Goal: Task Accomplishment & Management: Manage account settings

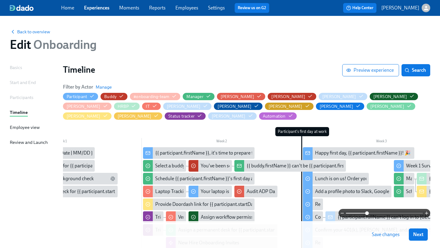
scroll to position [0, 95]
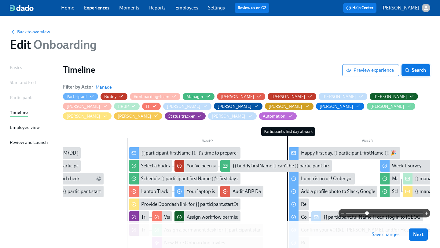
click at [418, 70] on span "Search" at bounding box center [415, 70] width 20 height 6
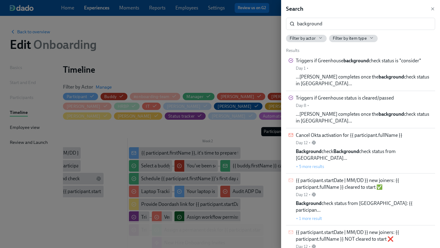
click at [256, 50] on div at bounding box center [220, 124] width 440 height 248
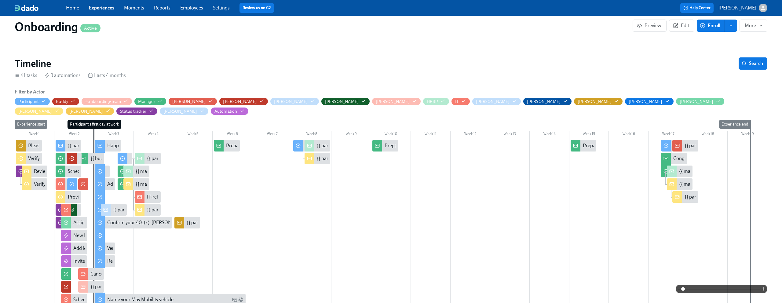
scroll to position [117, 0]
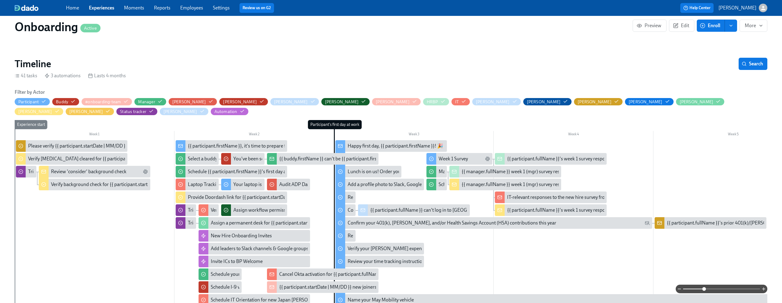
click at [704, 289] on span at bounding box center [721, 289] width 77 height 9
click at [383, 143] on div "Happy first day, {{ participant.firstName }}! 🎉" at bounding box center [395, 146] width 96 height 7
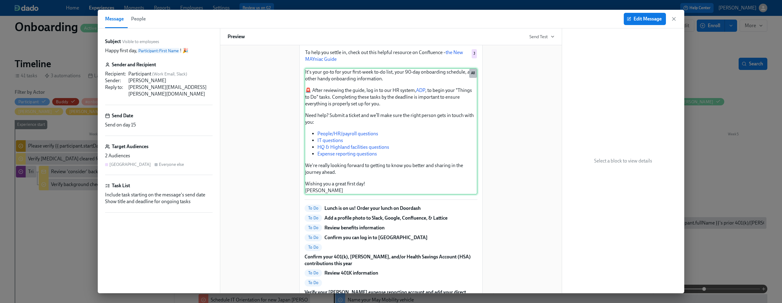
scroll to position [70, 0]
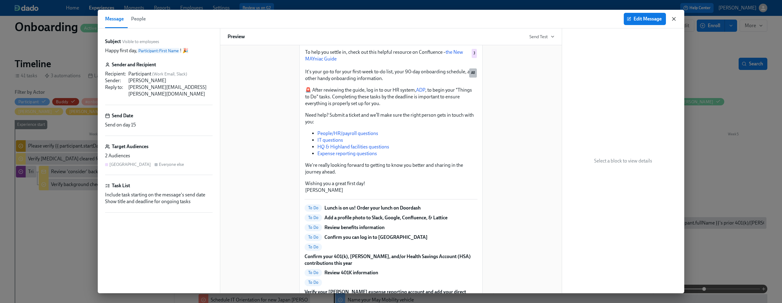
click at [676, 16] on icon "button" at bounding box center [673, 19] width 6 height 6
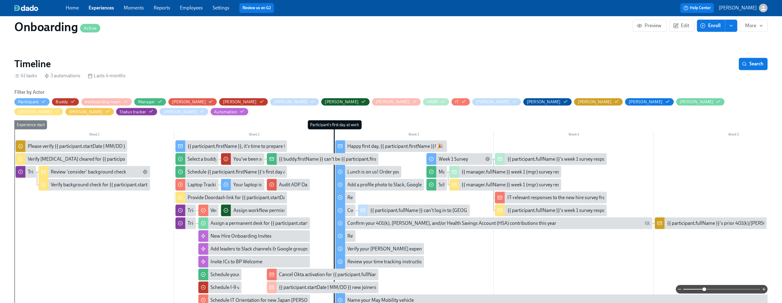
scroll to position [117, 0]
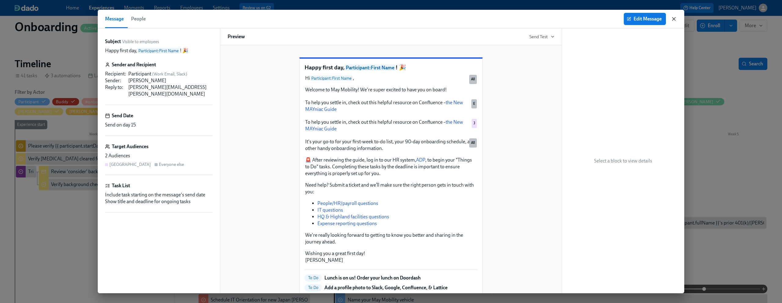
click at [674, 17] on icon "button" at bounding box center [673, 19] width 6 height 6
click at [673, 16] on icon "button" at bounding box center [673, 19] width 6 height 6
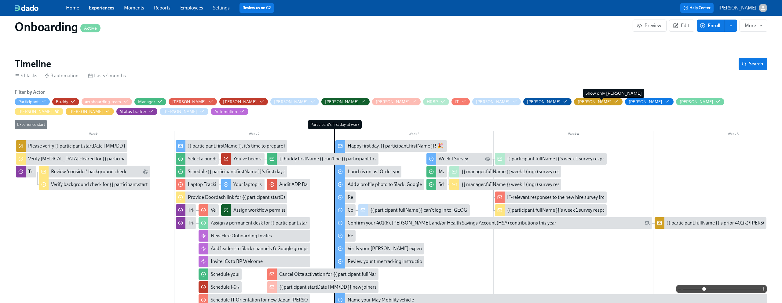
click at [60, 109] on icon "button" at bounding box center [57, 111] width 5 height 5
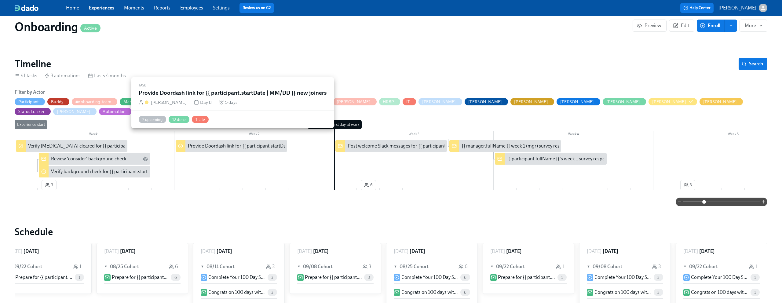
click at [220, 143] on div "Provide Doordash link for {{ participant.startDate | MM/DD }} new joiners" at bounding box center [264, 146] width 152 height 7
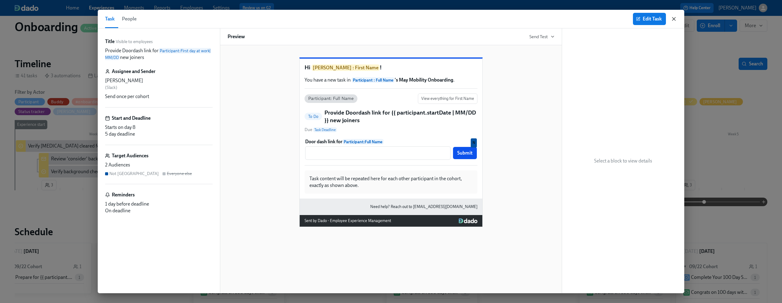
click at [672, 20] on icon "button" at bounding box center [673, 19] width 6 height 6
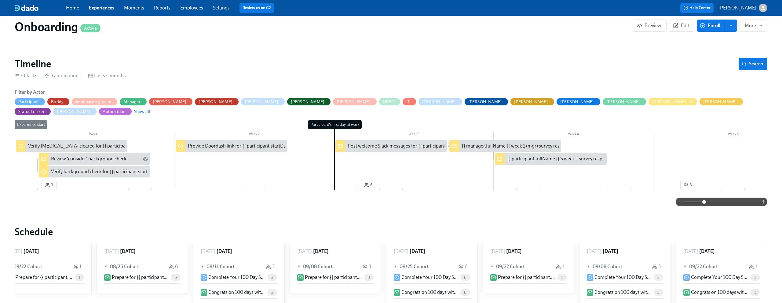
click at [648, 103] on span "[PERSON_NAME]" at bounding box center [672, 102] width 49 height 6
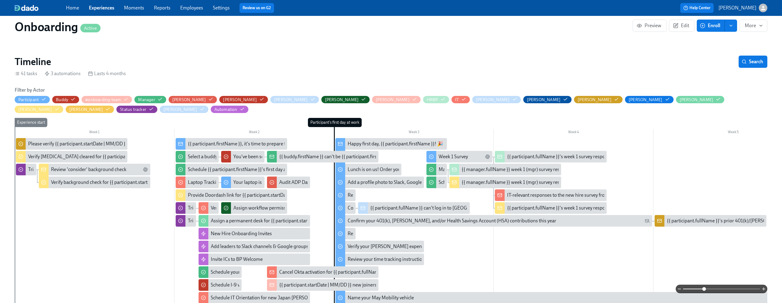
scroll to position [122, 0]
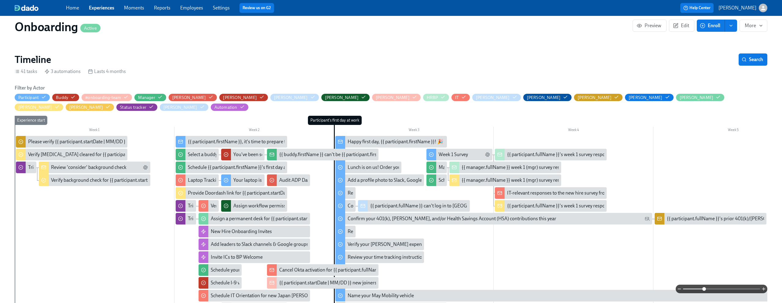
click at [714, 289] on span at bounding box center [721, 289] width 77 height 9
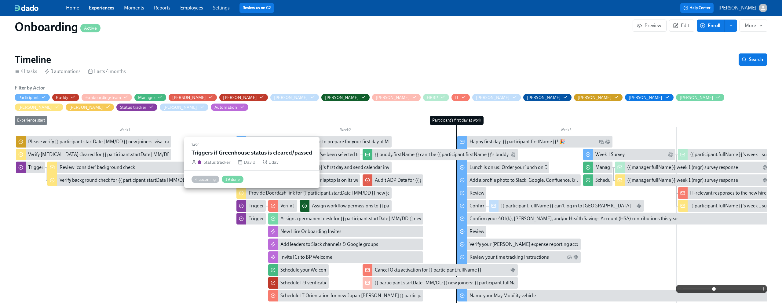
click at [256, 202] on div "Triggers if Greenhouse status is cleared/passed" at bounding box center [298, 205] width 98 height 7
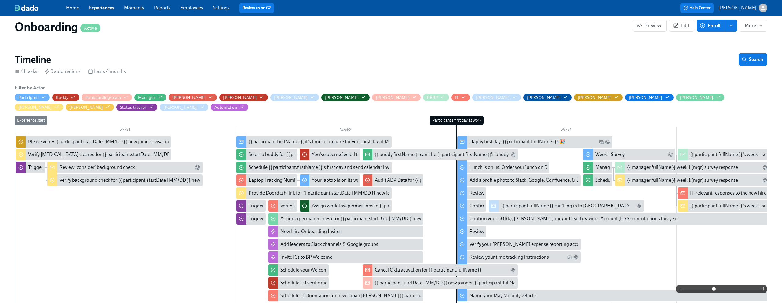
scroll to position [0, 4839]
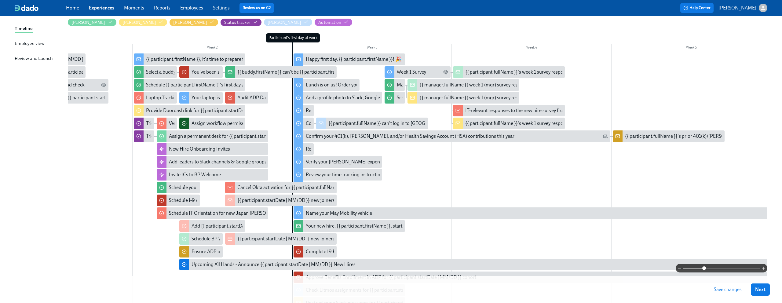
scroll to position [111, 0]
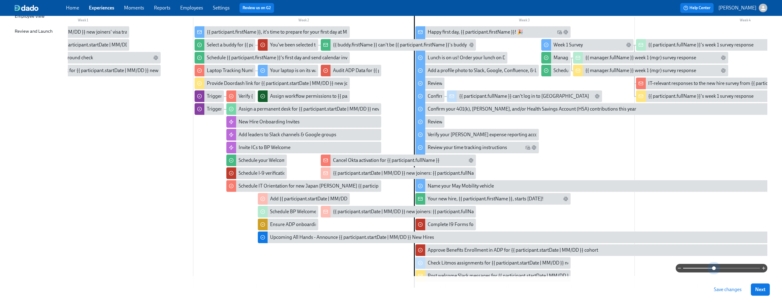
click at [714, 268] on span at bounding box center [721, 268] width 77 height 9
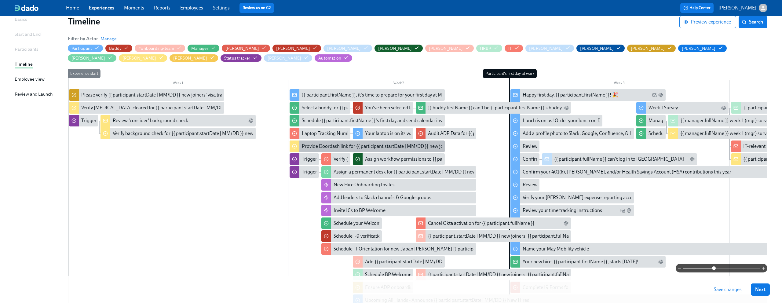
scroll to position [52, 0]
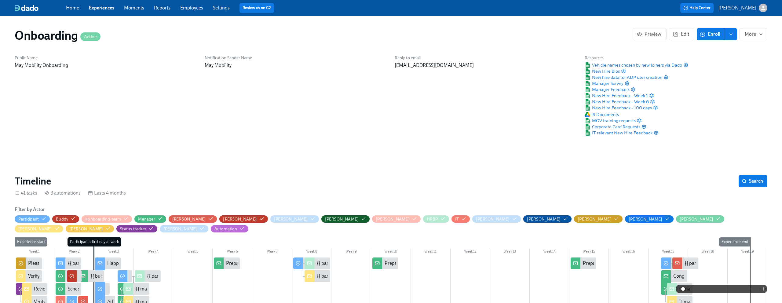
scroll to position [0, 2796]
click at [706, 289] on span at bounding box center [721, 289] width 77 height 9
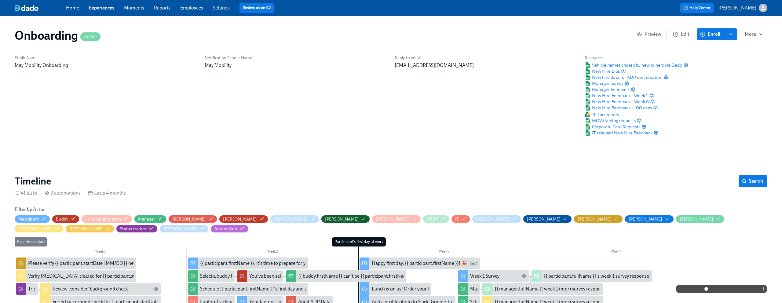
click at [718, 288] on span at bounding box center [721, 289] width 77 height 9
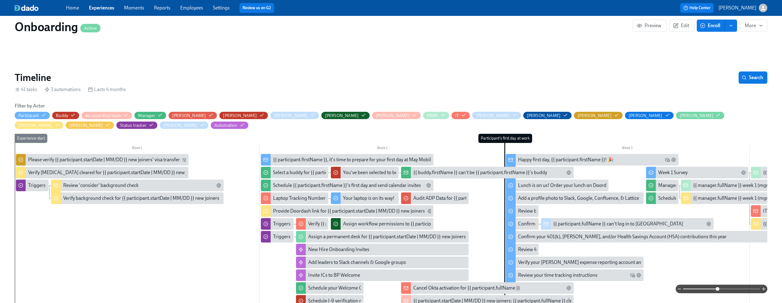
scroll to position [105, 0]
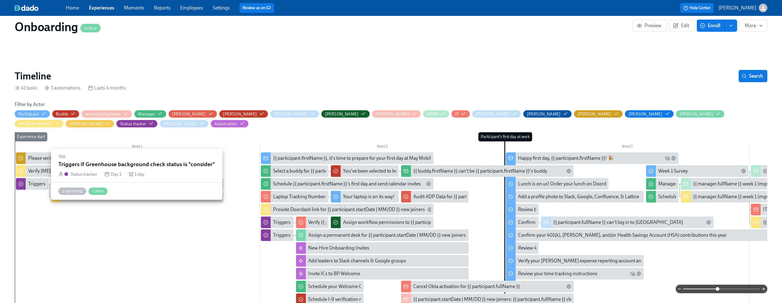
click at [31, 180] on div "Triggers if Greenhouse background check status is "consider"" at bounding box center [91, 183] width 127 height 7
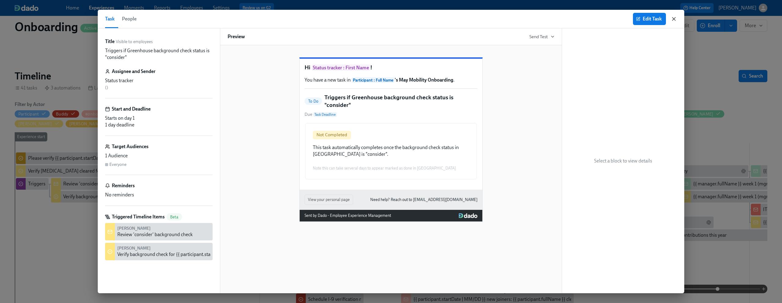
click at [672, 17] on icon "button" at bounding box center [673, 19] width 6 height 6
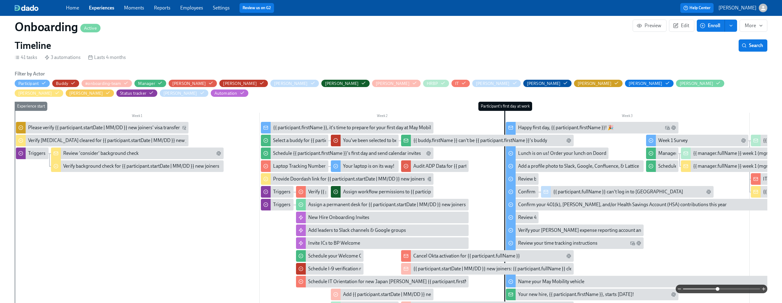
scroll to position [0, 4839]
drag, startPoint x: 96, startPoint y: 9, endPoint x: 129, endPoint y: 2, distance: 33.4
click at [0, 0] on div "Home Experiences Moments Reports Employees Settings Review us on G2 Help Center…" at bounding box center [391, 8] width 782 height 16
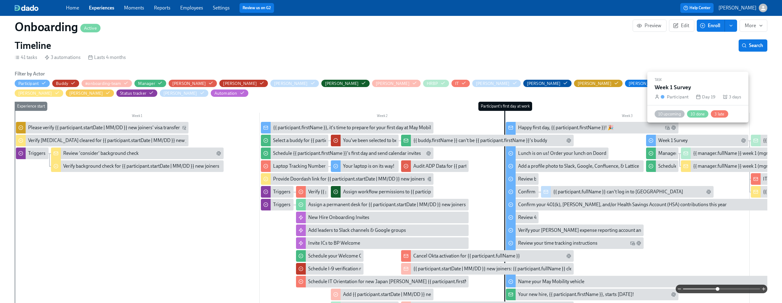
click at [667, 137] on div "Week 1 Survey" at bounding box center [672, 140] width 29 height 7
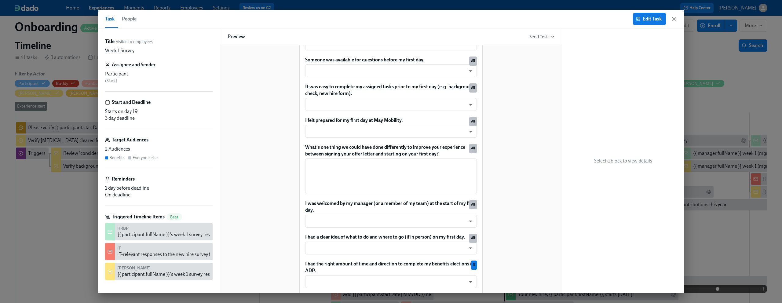
scroll to position [171, 0]
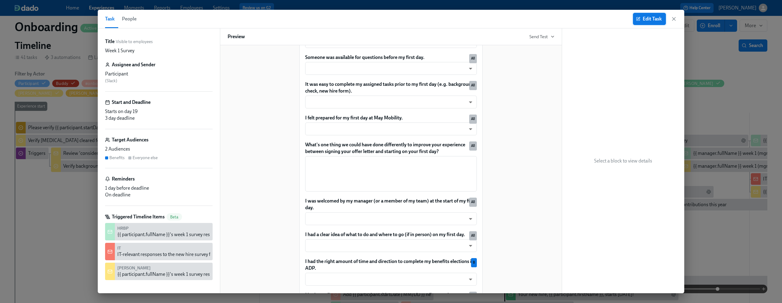
click at [640, 23] on button "Edit Task" at bounding box center [649, 19] width 33 height 12
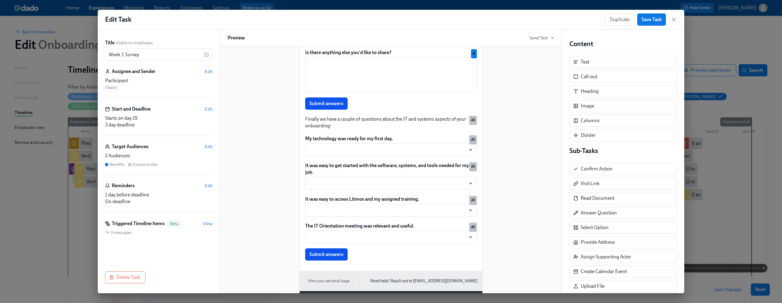
scroll to position [555, 0]
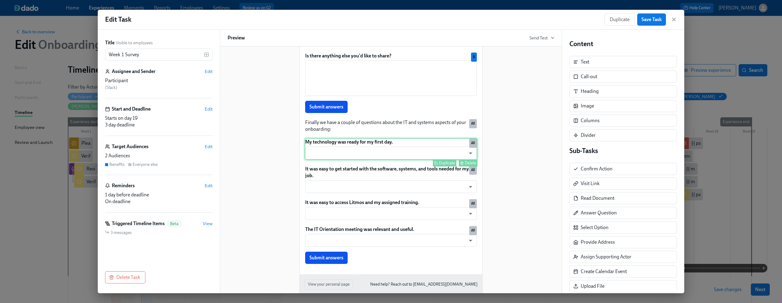
click at [393, 158] on div "My technology was ready for my first day. ​ ​ Duplicate Delete All" at bounding box center [390, 149] width 173 height 22
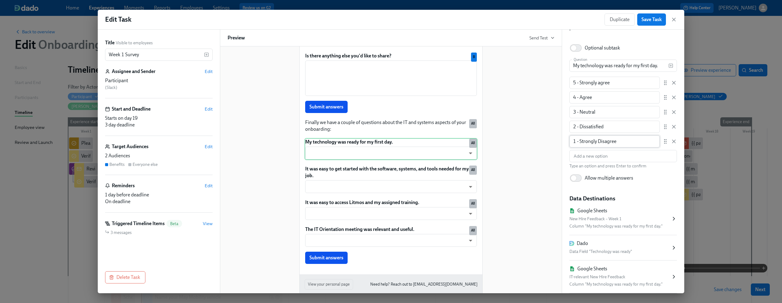
scroll to position [78, 0]
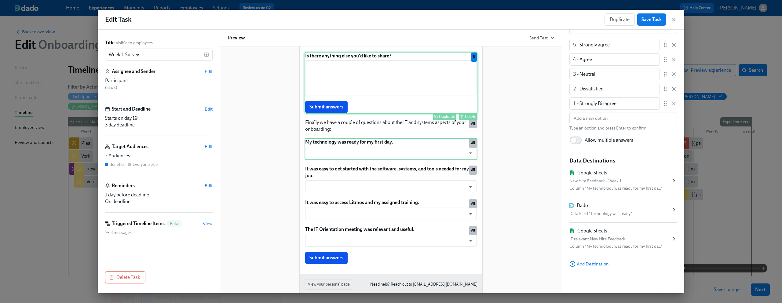
click at [415, 100] on div "Is there anything else you'd like to share? ​ Submit answers Duplicate Delete B" at bounding box center [390, 83] width 173 height 62
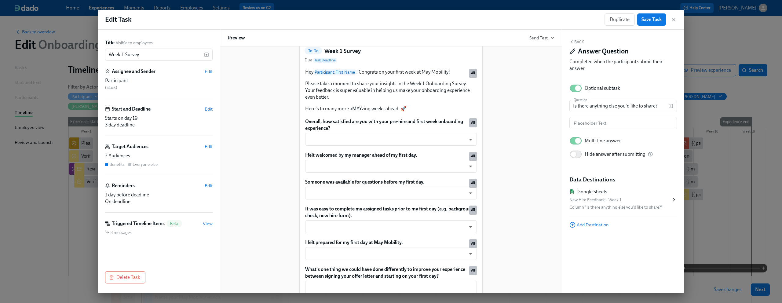
scroll to position [0, 0]
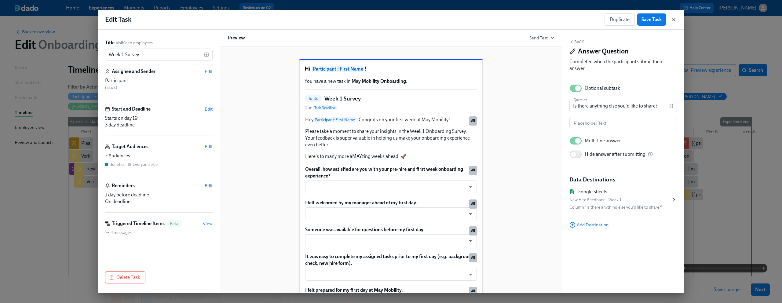
click at [674, 19] on icon "button" at bounding box center [673, 19] width 3 height 3
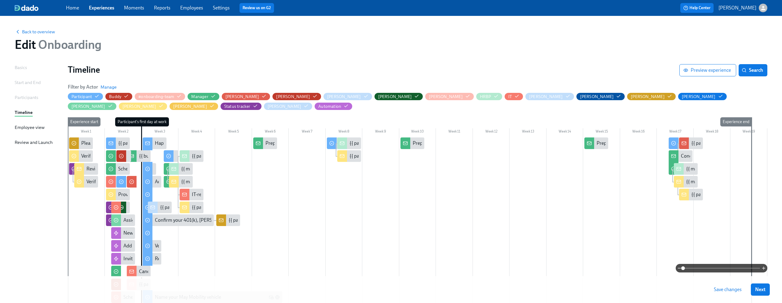
click at [707, 268] on span at bounding box center [721, 268] width 77 height 9
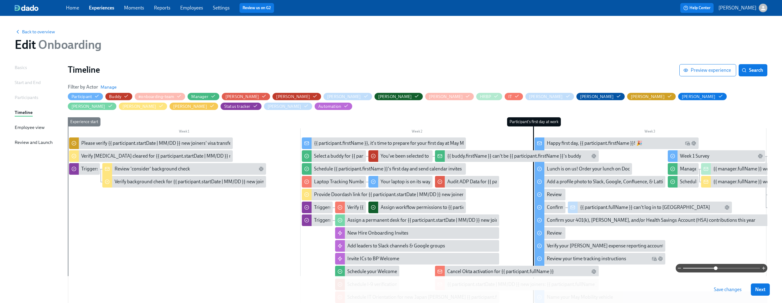
drag, startPoint x: 707, startPoint y: 268, endPoint x: 715, endPoint y: 270, distance: 8.4
click at [715, 270] on span at bounding box center [716, 268] width 4 height 4
click at [113, 84] on span "Manage" at bounding box center [108, 87] width 16 height 6
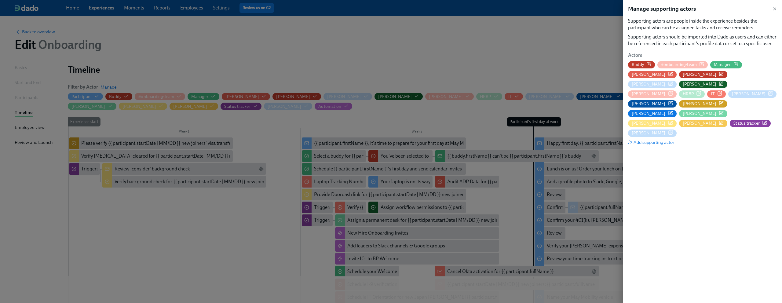
click at [650, 120] on span "[PERSON_NAME]" at bounding box center [652, 123] width 49 height 6
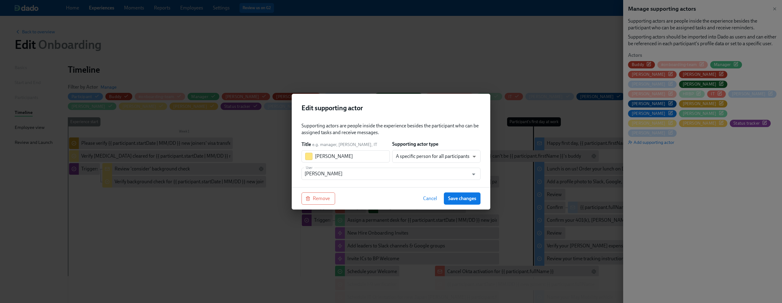
click at [430, 199] on span "Cancel" at bounding box center [430, 198] width 14 height 6
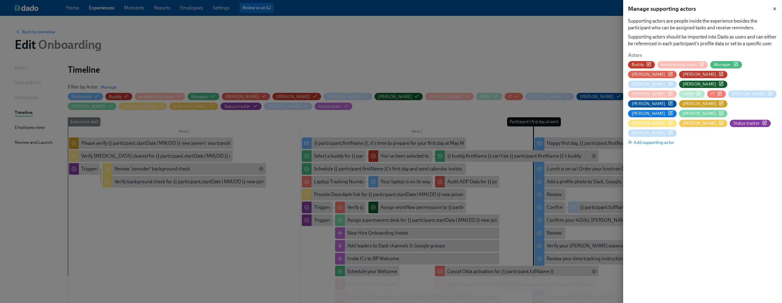
click at [775, 8] on icon "button" at bounding box center [774, 8] width 5 height 5
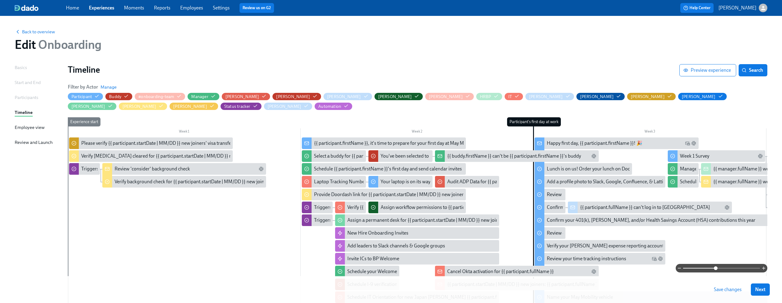
click at [736, 268] on span at bounding box center [721, 268] width 77 height 9
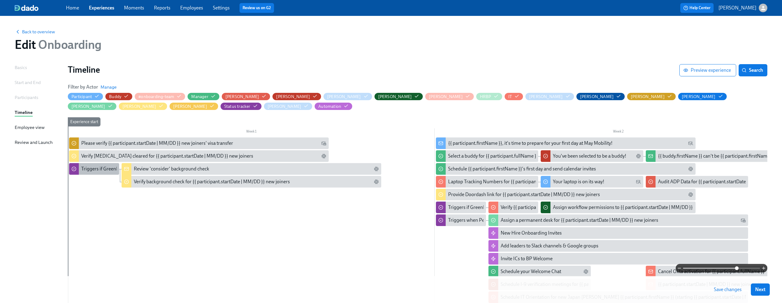
click at [93, 170] on div "Triggers if Greenhouse background check status is "consider"" at bounding box center [144, 168] width 127 height 7
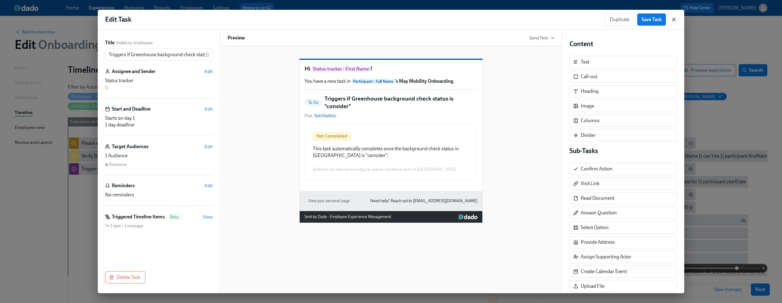
click at [672, 21] on icon "button" at bounding box center [673, 19] width 6 height 6
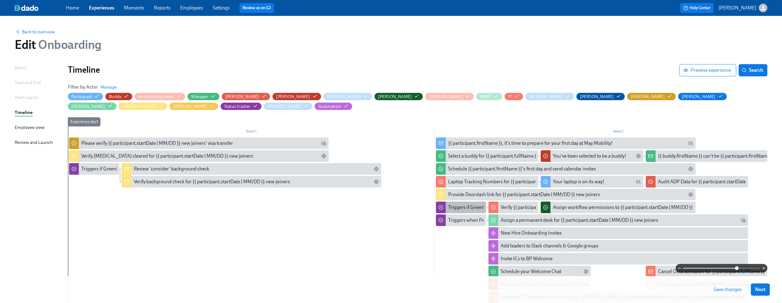
click at [459, 208] on div "Triggers if Greenhouse status is cleared/passed" at bounding box center [497, 207] width 98 height 7
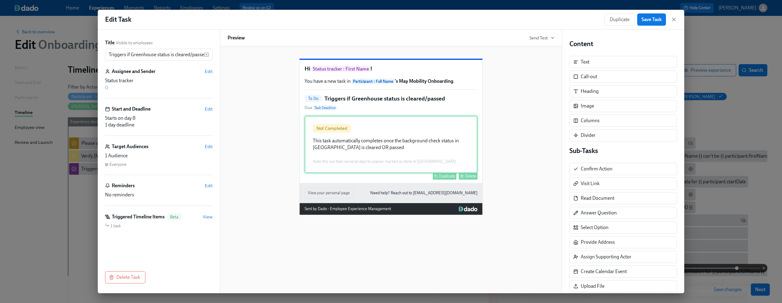
click at [350, 163] on div "Not Completed This task automatically completes once the background check statu…" at bounding box center [390, 144] width 173 height 57
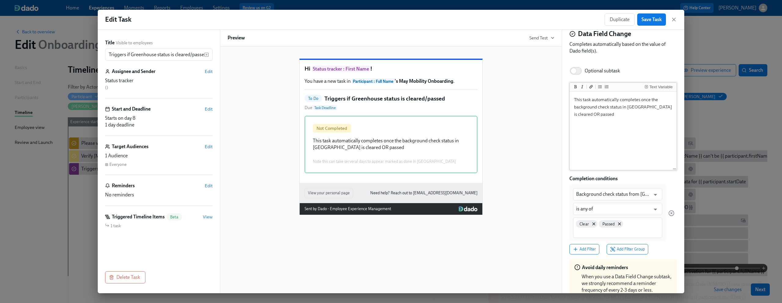
scroll to position [18, 0]
click at [675, 21] on icon "button" at bounding box center [673, 19] width 3 height 3
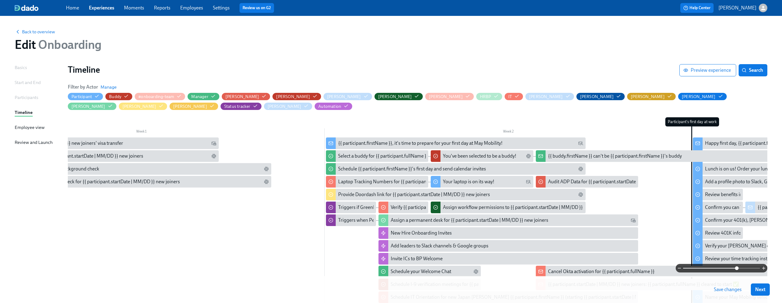
scroll to position [0, 110]
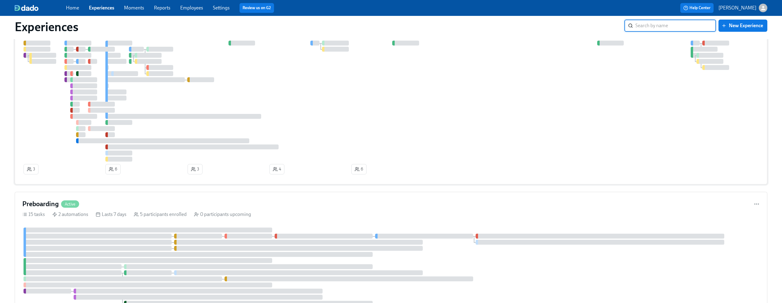
scroll to position [56, 0]
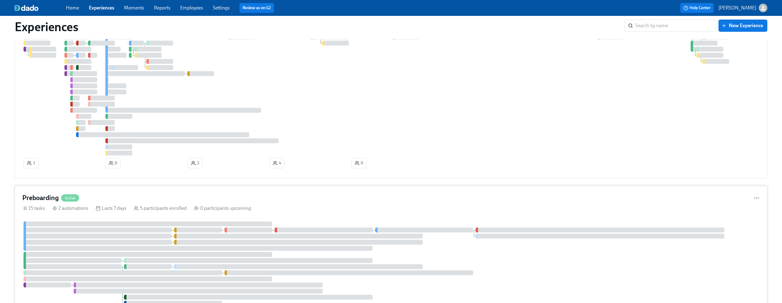
click at [147, 191] on div "Preboarding Active 15 tasks 2 automations Lasts 7 days 5 participants enrolled …" at bounding box center [391, 260] width 752 height 149
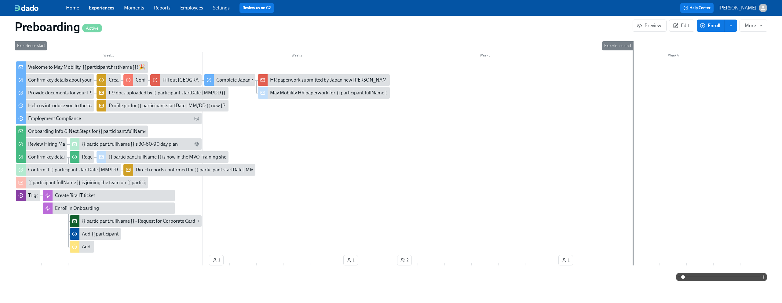
scroll to position [169, 0]
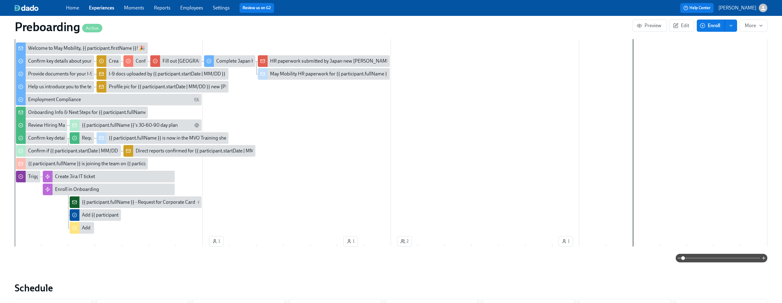
click at [712, 257] on span at bounding box center [721, 258] width 77 height 9
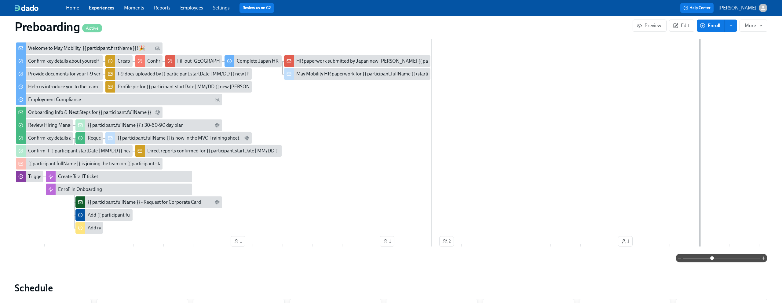
click at [719, 260] on span at bounding box center [721, 258] width 77 height 9
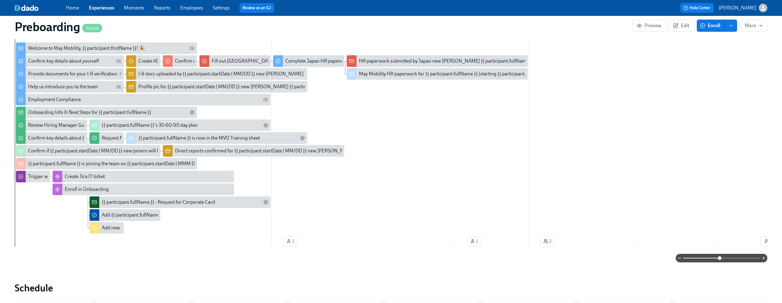
click at [730, 261] on span at bounding box center [721, 258] width 77 height 9
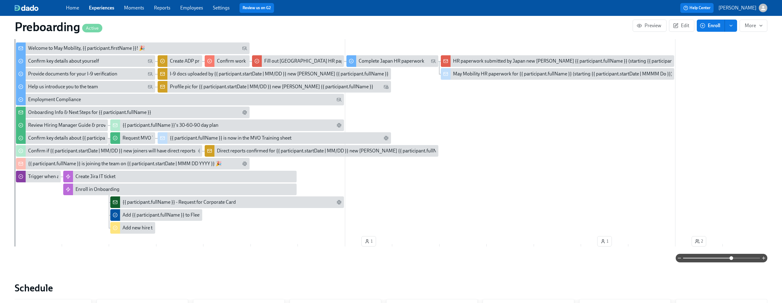
click at [64, 48] on div "Welcome to May Mobility, {{ participant.firstName }}! 🎉" at bounding box center [86, 48] width 117 height 7
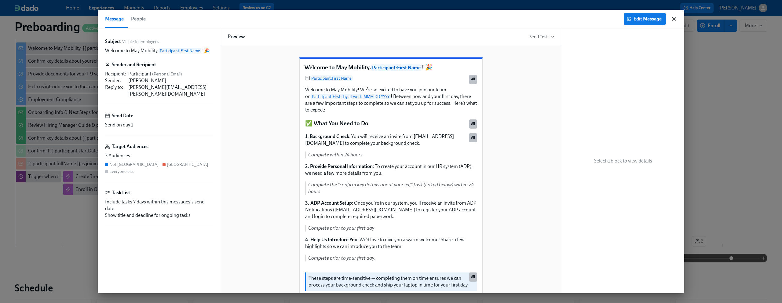
click at [674, 20] on icon "button" at bounding box center [673, 19] width 6 height 6
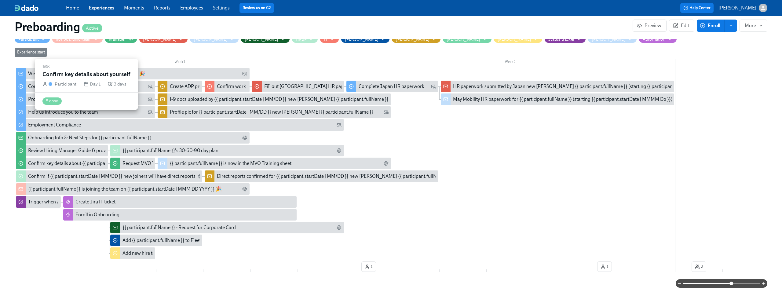
scroll to position [137, 0]
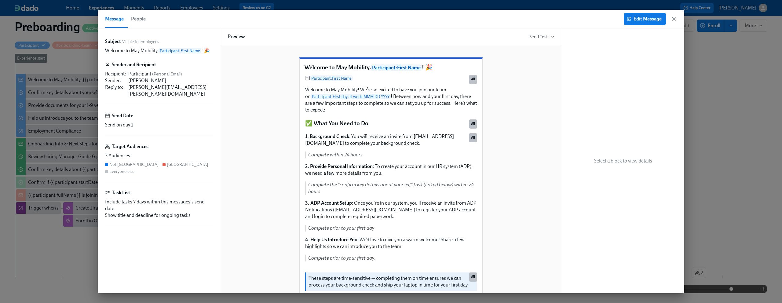
scroll to position [169, 0]
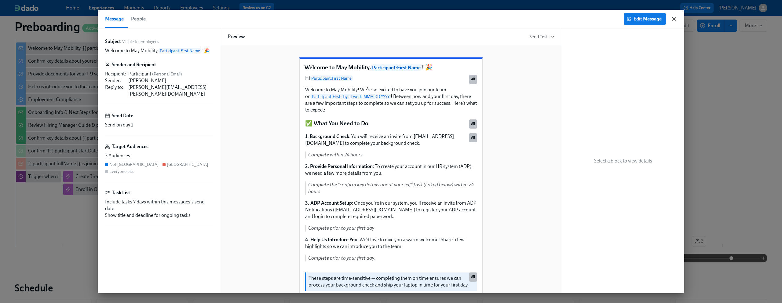
click at [673, 20] on icon "button" at bounding box center [673, 18] width 3 height 3
click at [673, 19] on icon "button" at bounding box center [673, 18] width 3 height 3
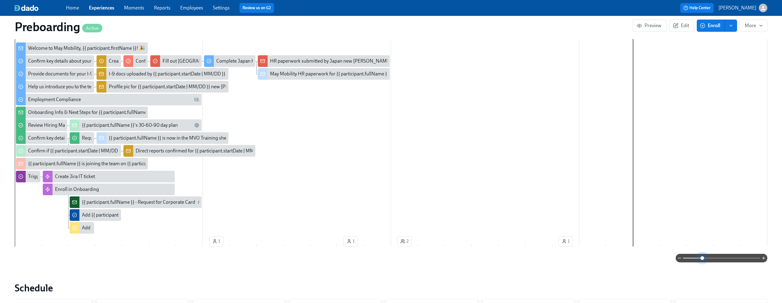
click at [703, 261] on span at bounding box center [721, 258] width 77 height 9
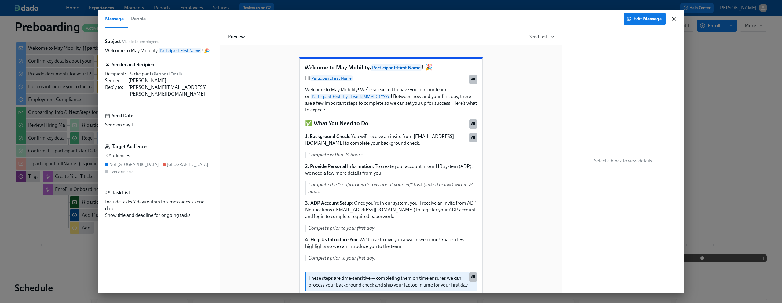
click at [675, 17] on icon "button" at bounding box center [673, 19] width 6 height 6
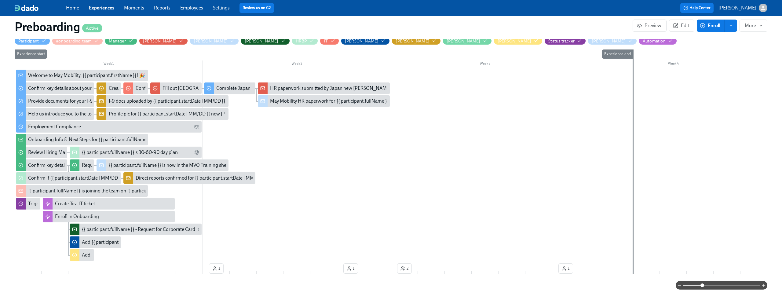
scroll to position [131, 0]
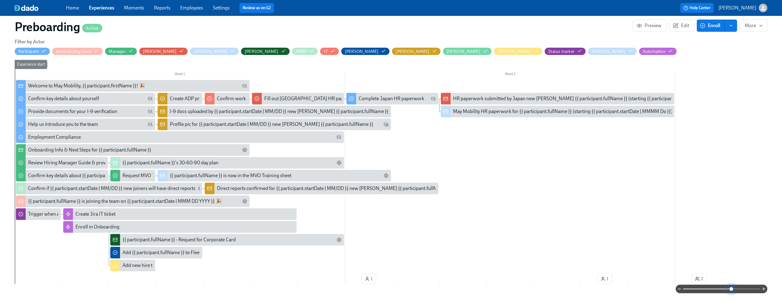
click at [730, 288] on span at bounding box center [721, 289] width 77 height 9
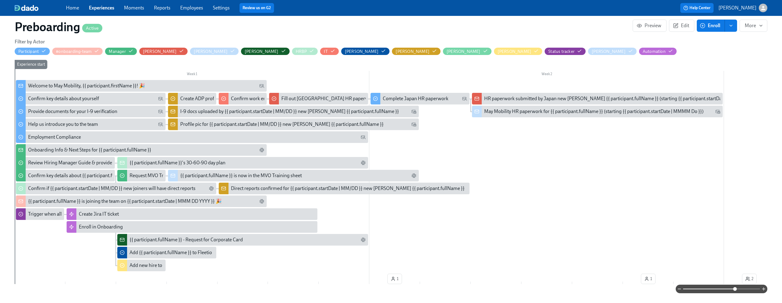
drag, startPoint x: 730, startPoint y: 289, endPoint x: 735, endPoint y: 289, distance: 4.9
click at [735, 289] on span at bounding box center [735, 289] width 4 height 4
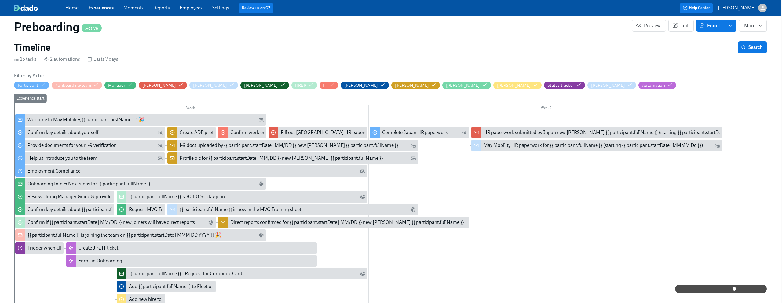
scroll to position [95, 1]
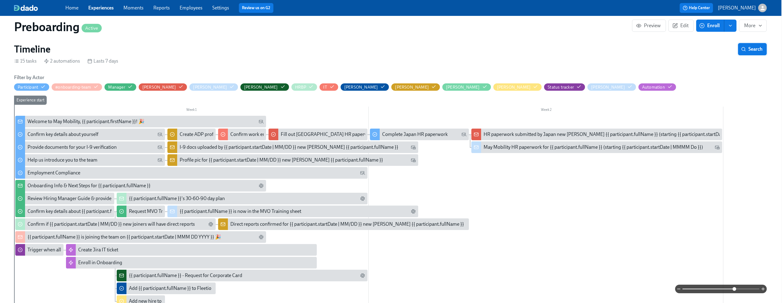
click at [753, 49] on span "Search" at bounding box center [752, 49] width 20 height 6
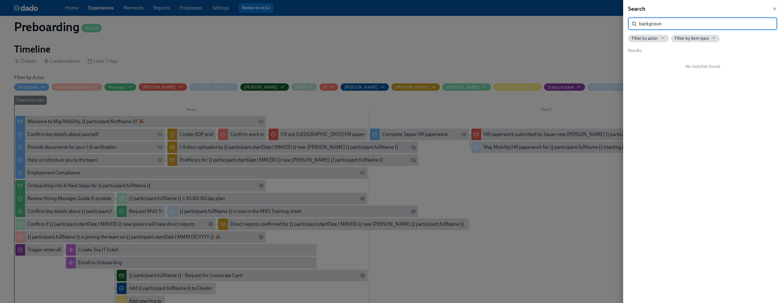
type input "background"
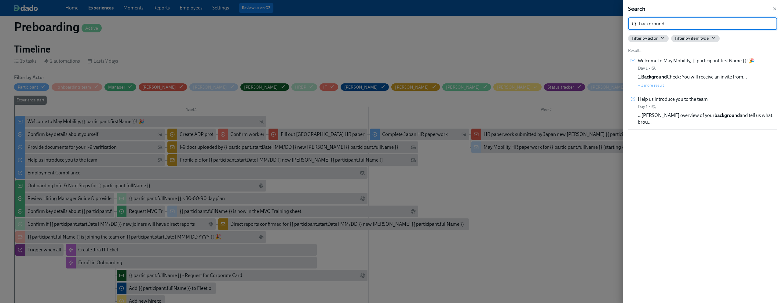
click at [767, 24] on input "background" at bounding box center [708, 24] width 138 height 12
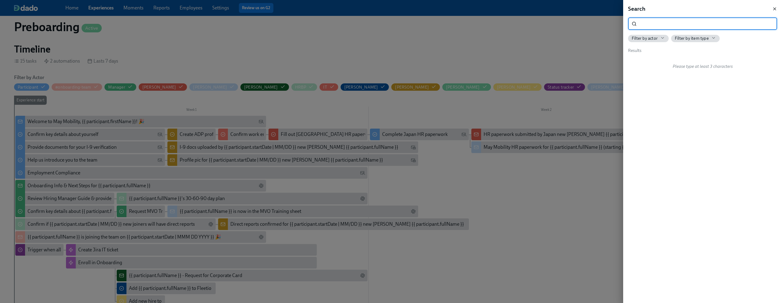
click at [775, 6] on icon "button" at bounding box center [774, 8] width 5 height 5
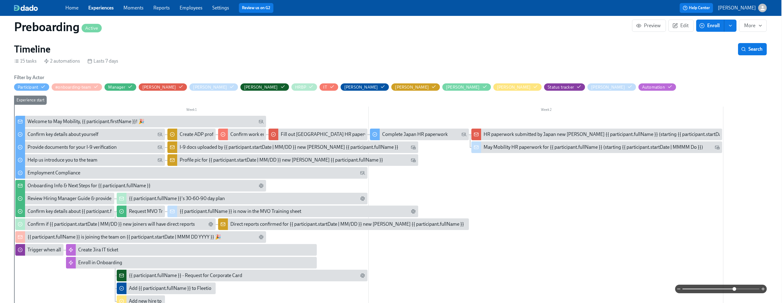
click at [103, 9] on link "Experiences" at bounding box center [100, 8] width 25 height 6
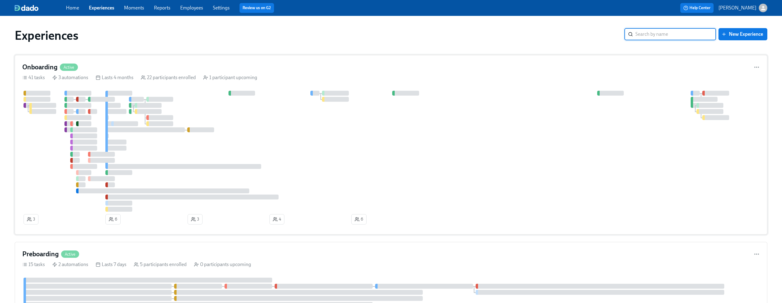
click at [253, 60] on div "Onboarding Active 41 tasks 3 automations Lasts 4 months 22 participants enrolle…" at bounding box center [391, 145] width 752 height 180
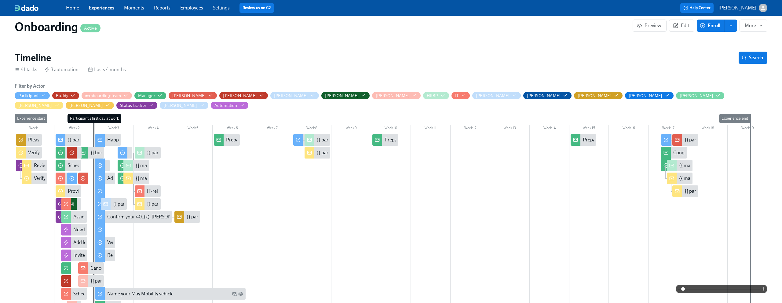
scroll to position [107, 0]
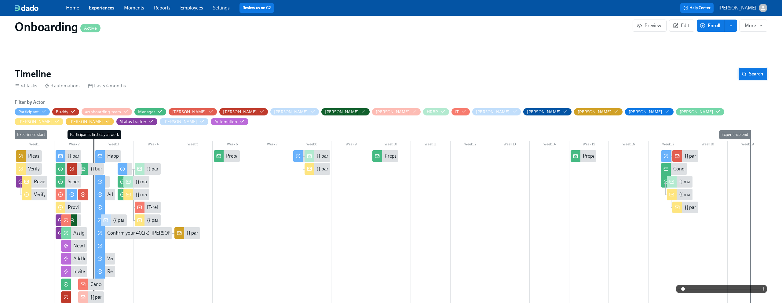
click at [750, 74] on span "Search" at bounding box center [753, 74] width 20 height 6
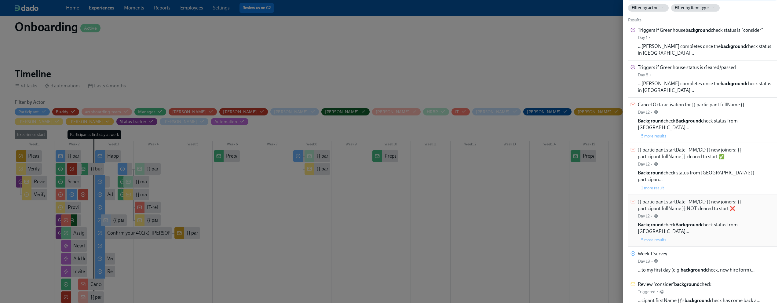
scroll to position [39, 0]
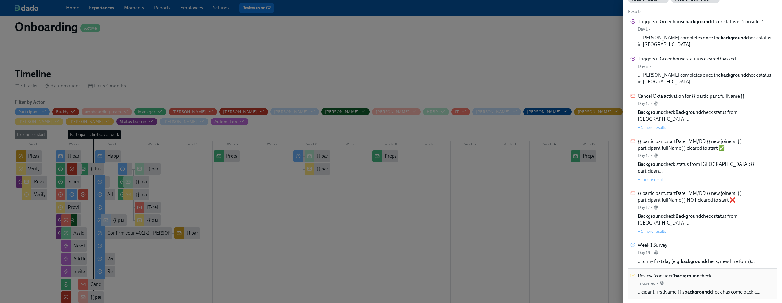
type input "background"
click at [711, 272] on div "Review 'consider' background check Triggered •" at bounding box center [675, 279] width 74 height 14
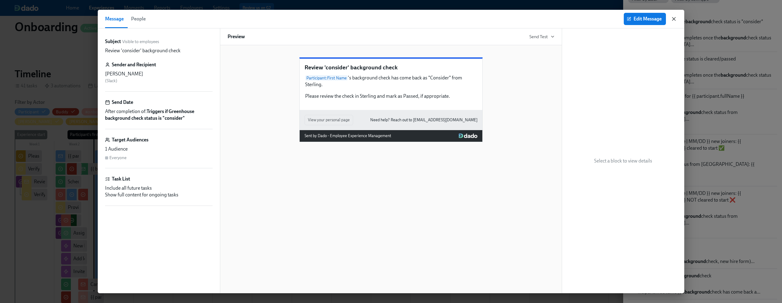
click at [672, 17] on icon "button" at bounding box center [673, 18] width 3 height 3
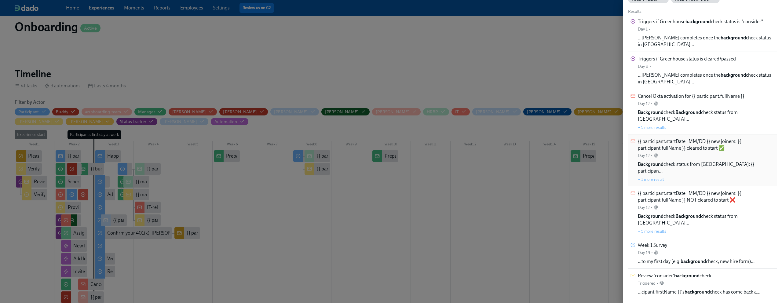
click at [692, 138] on span "{{ participant.startDate | MM/DD }} new joiners: {{ participant.fullName }} cle…" at bounding box center [706, 144] width 137 height 13
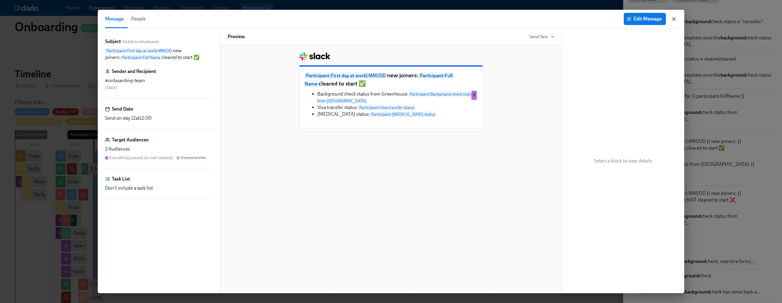
click at [672, 18] on icon "button" at bounding box center [673, 18] width 3 height 3
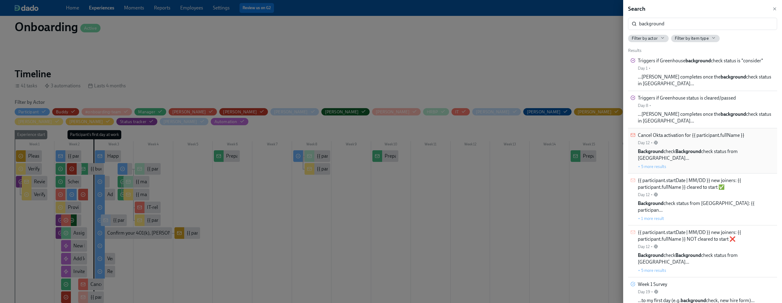
click at [699, 132] on div "Cancel Okta activation for {{ participant.fullName }} Day 12 •" at bounding box center [691, 139] width 107 height 14
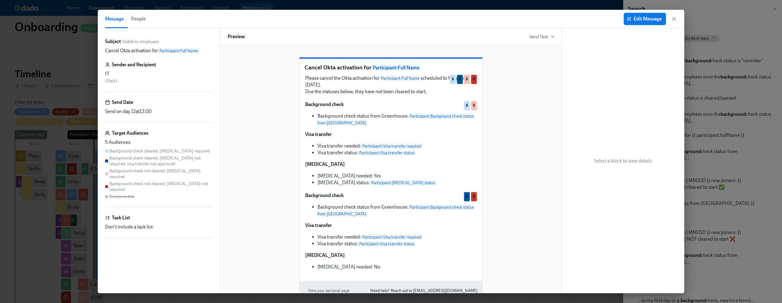
click at [637, 20] on span "Edit Message" at bounding box center [645, 19] width 34 height 6
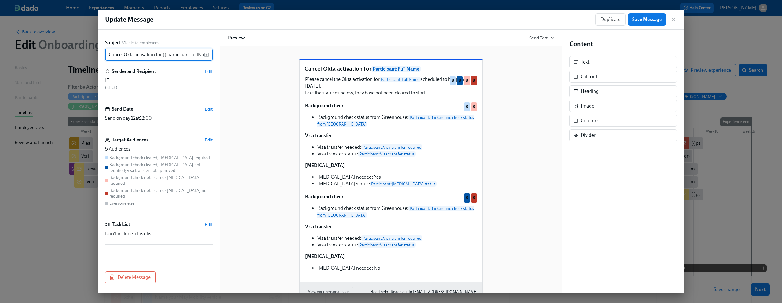
scroll to position [0, 12]
click at [211, 137] on span "Edit" at bounding box center [209, 140] width 8 height 6
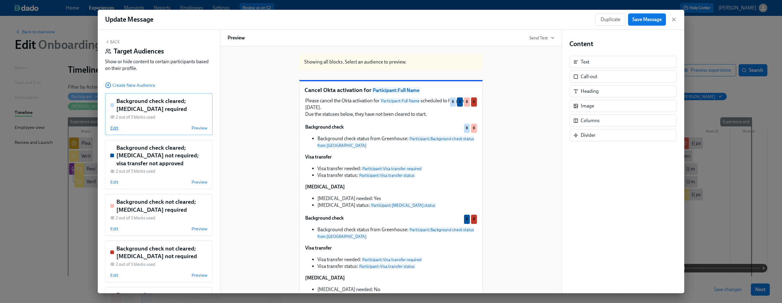
click at [115, 128] on span "Edit" at bounding box center [114, 128] width 8 height 6
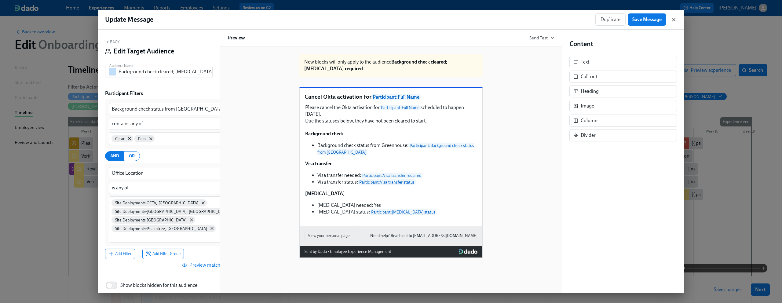
click at [675, 20] on icon "button" at bounding box center [673, 19] width 3 height 3
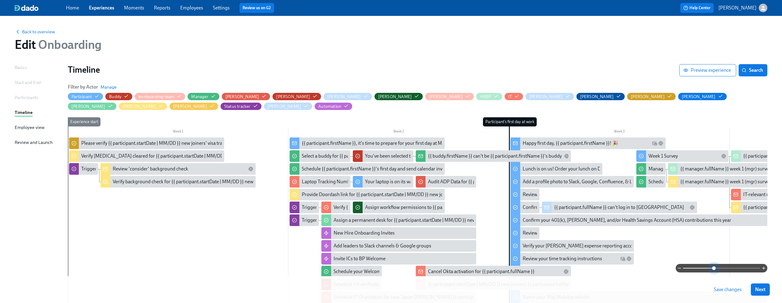
click at [713, 269] on span at bounding box center [721, 268] width 77 height 9
click at [713, 269] on span at bounding box center [714, 268] width 4 height 4
click at [756, 68] on span "Search" at bounding box center [753, 70] width 20 height 6
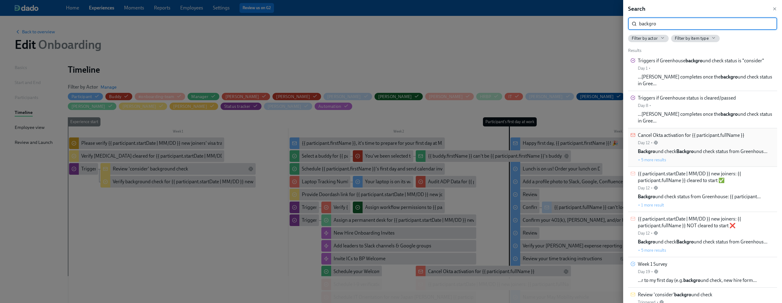
type input "backgro"
click at [691, 132] on span "Cancel Okta activation for {{ participant.fullName }}" at bounding box center [691, 135] width 107 height 7
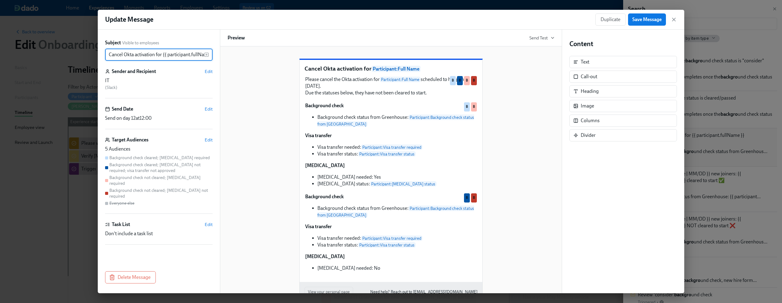
scroll to position [0, 12]
click at [208, 141] on span "Edit" at bounding box center [209, 140] width 8 height 6
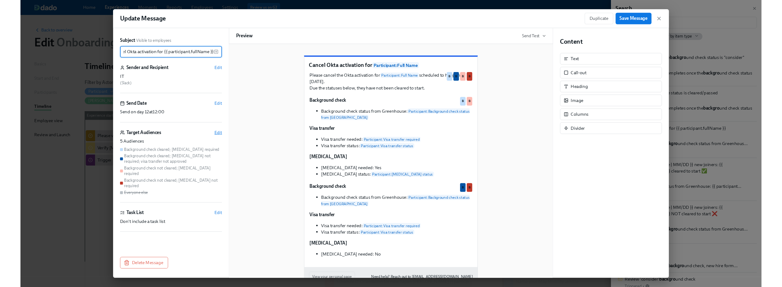
scroll to position [0, 0]
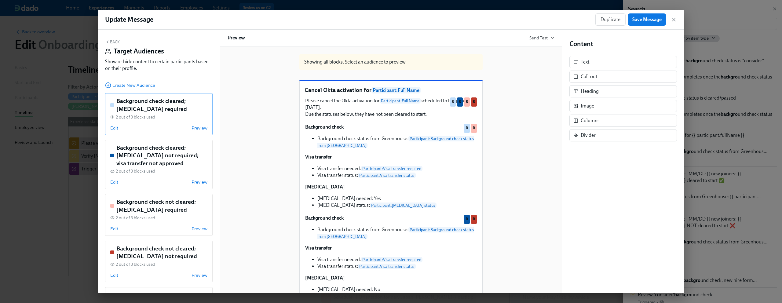
click at [115, 125] on span "Edit" at bounding box center [114, 128] width 8 height 6
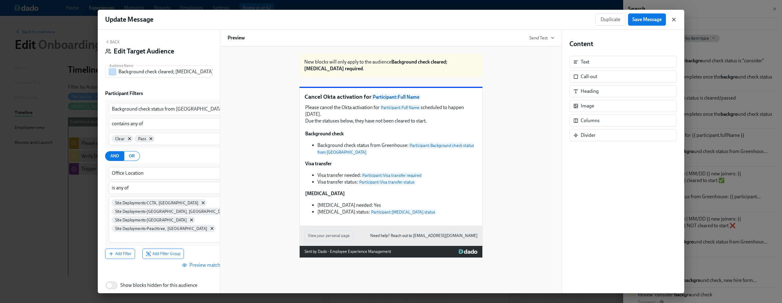
click at [675, 19] on icon "button" at bounding box center [673, 19] width 6 height 6
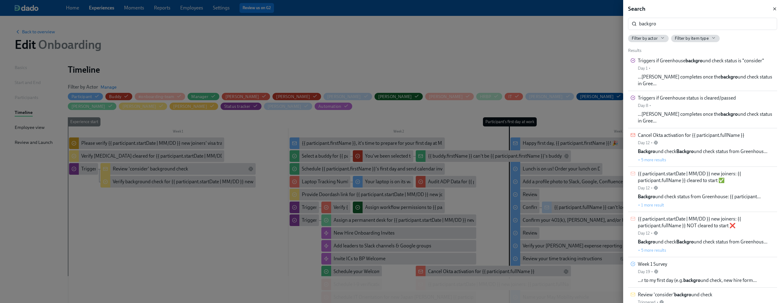
click at [774, 9] on icon "button" at bounding box center [774, 8] width 5 height 5
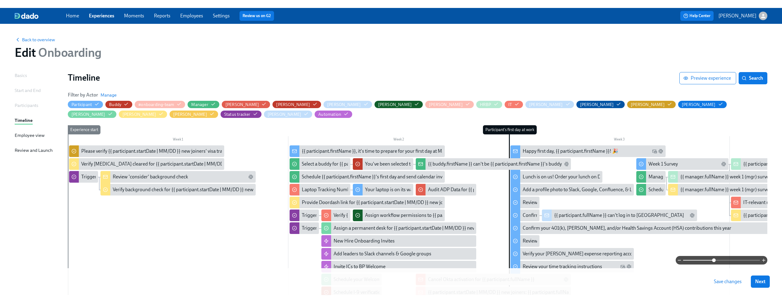
scroll to position [1, 0]
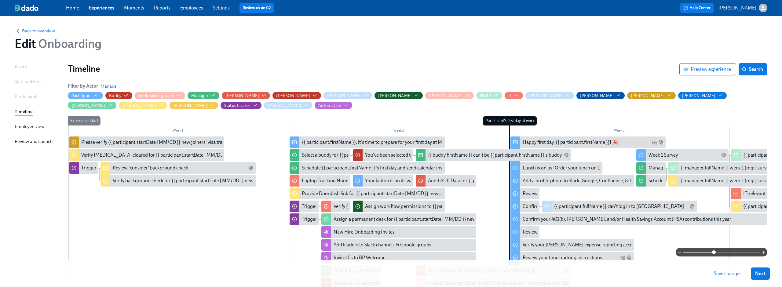
click at [738, 252] on span at bounding box center [721, 252] width 77 height 9
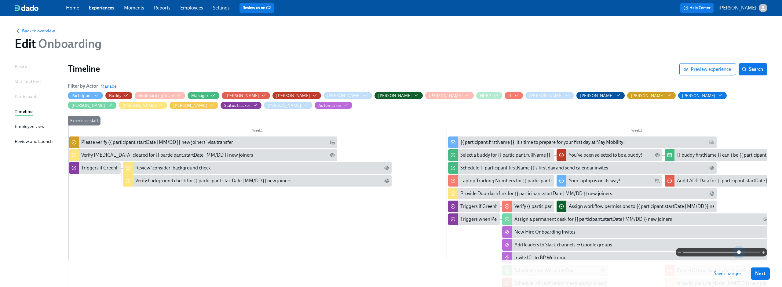
click at [738, 252] on span at bounding box center [739, 252] width 4 height 4
click at [94, 165] on div "Triggers if Greenhouse background check status is "consider"" at bounding box center [144, 168] width 127 height 7
